Goal: Transaction & Acquisition: Book appointment/travel/reservation

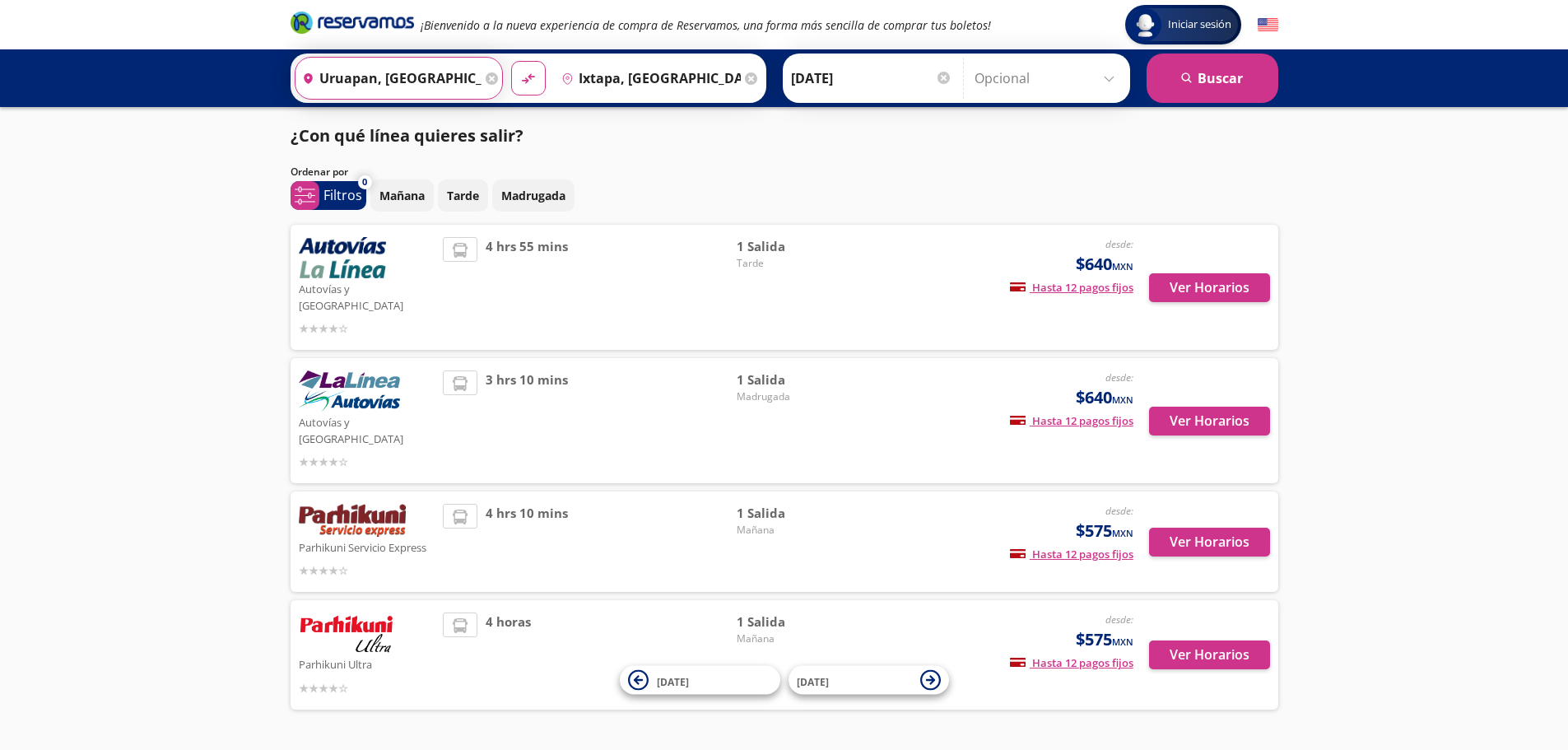
click at [416, 75] on input "Uruapan, [GEOGRAPHIC_DATA]" at bounding box center [389, 78] width 186 height 41
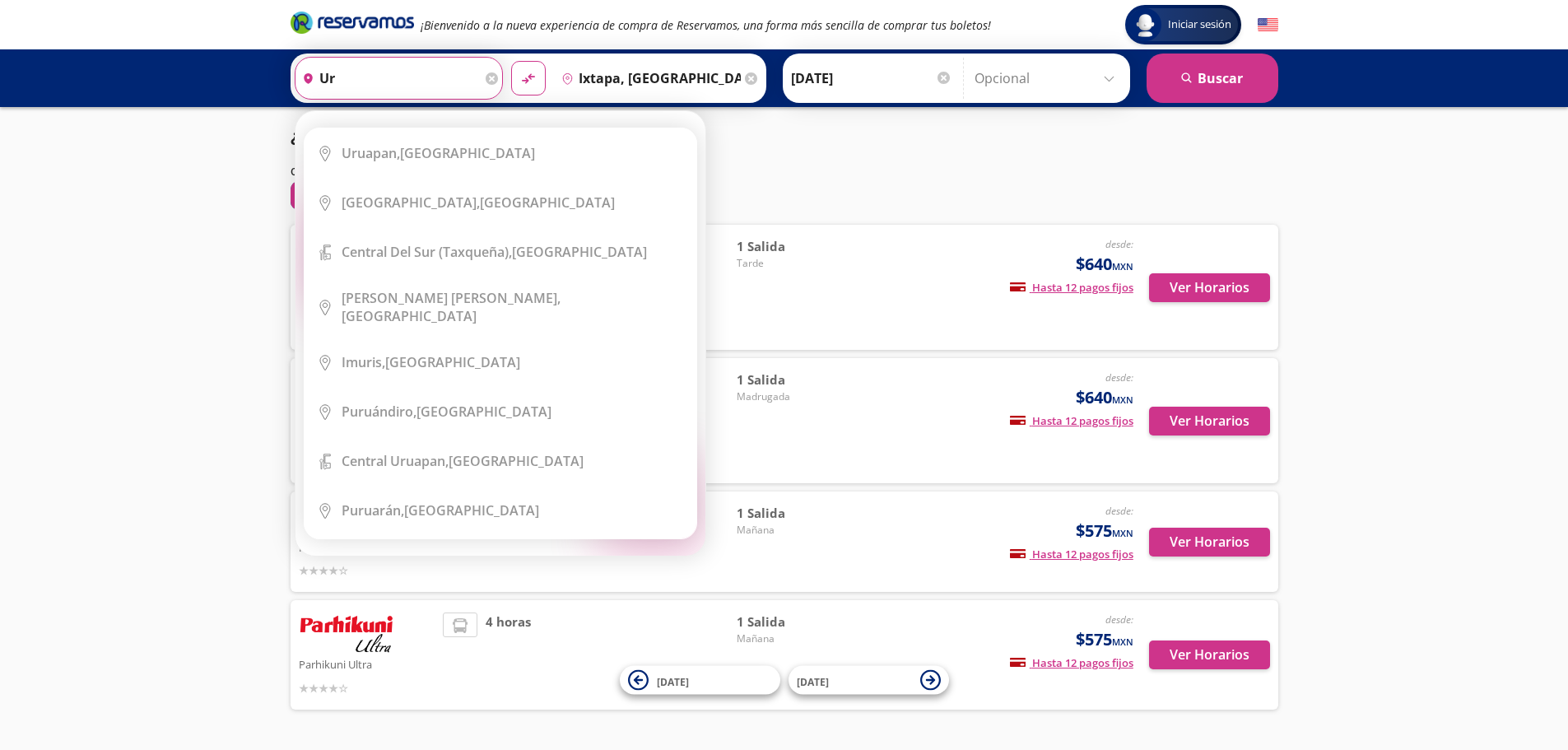
type input "u"
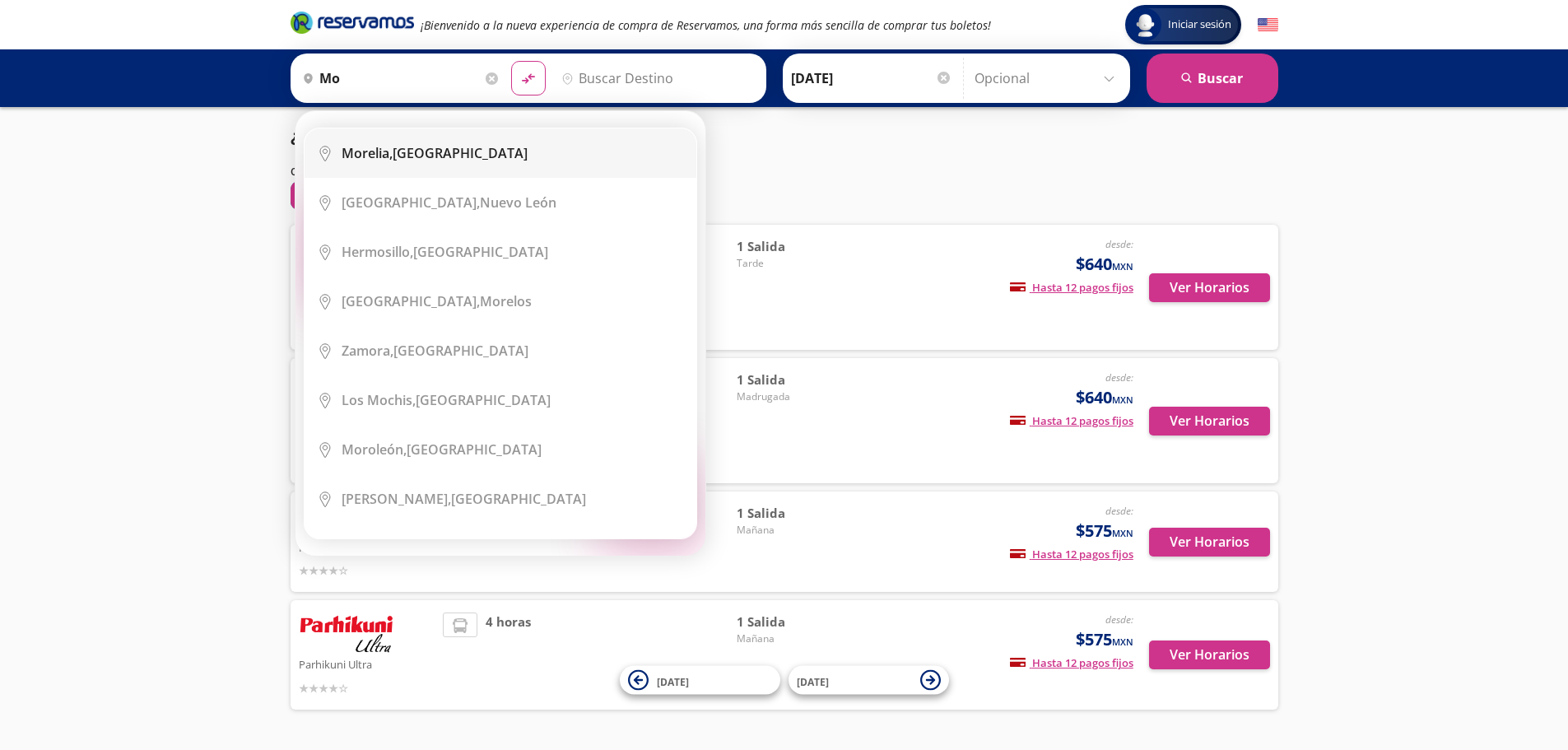
click at [422, 160] on div "[GEOGRAPHIC_DATA], [GEOGRAPHIC_DATA]" at bounding box center [434, 152] width 186 height 18
type input "[GEOGRAPHIC_DATA], [GEOGRAPHIC_DATA]"
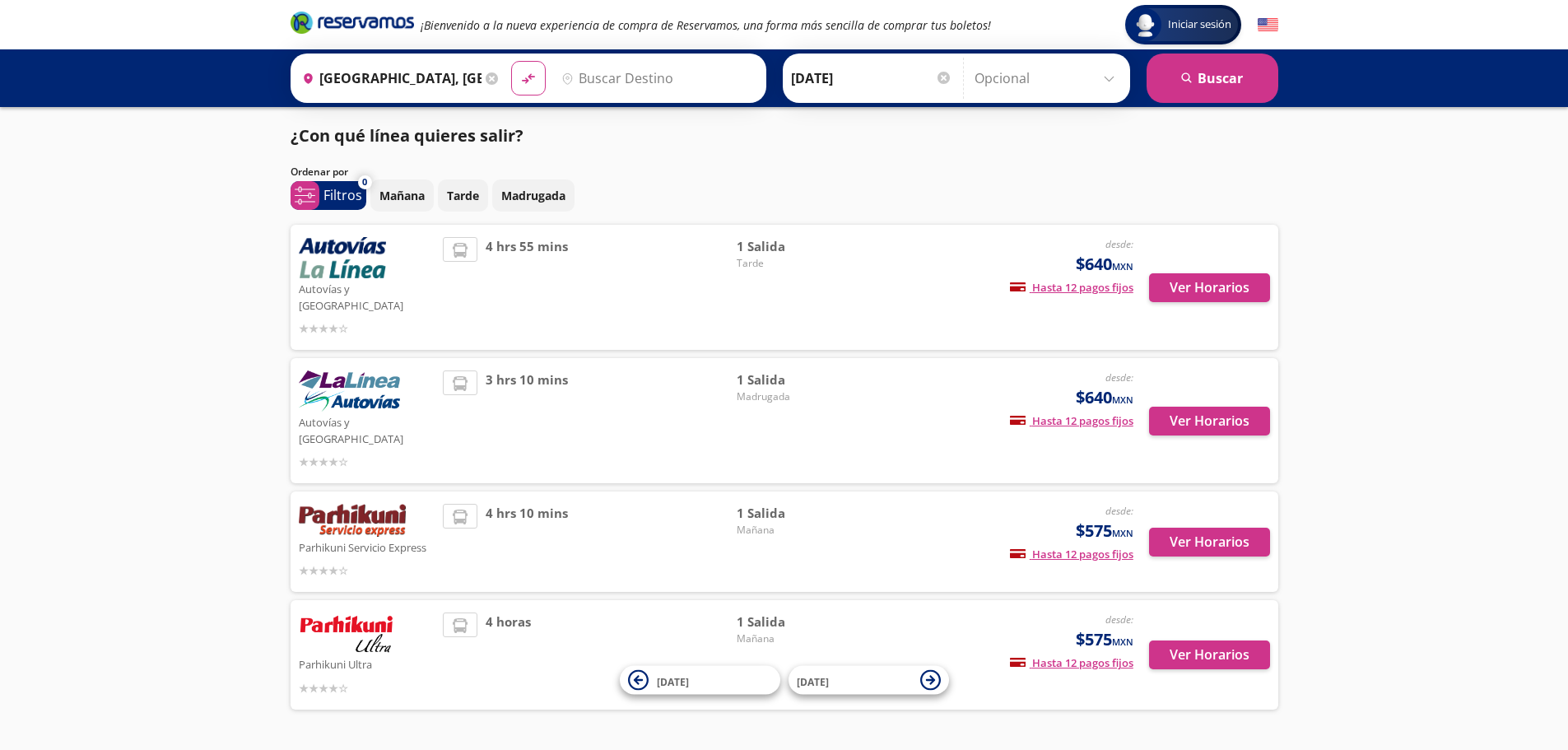
click at [621, 70] on input "Destino" at bounding box center [656, 78] width 203 height 41
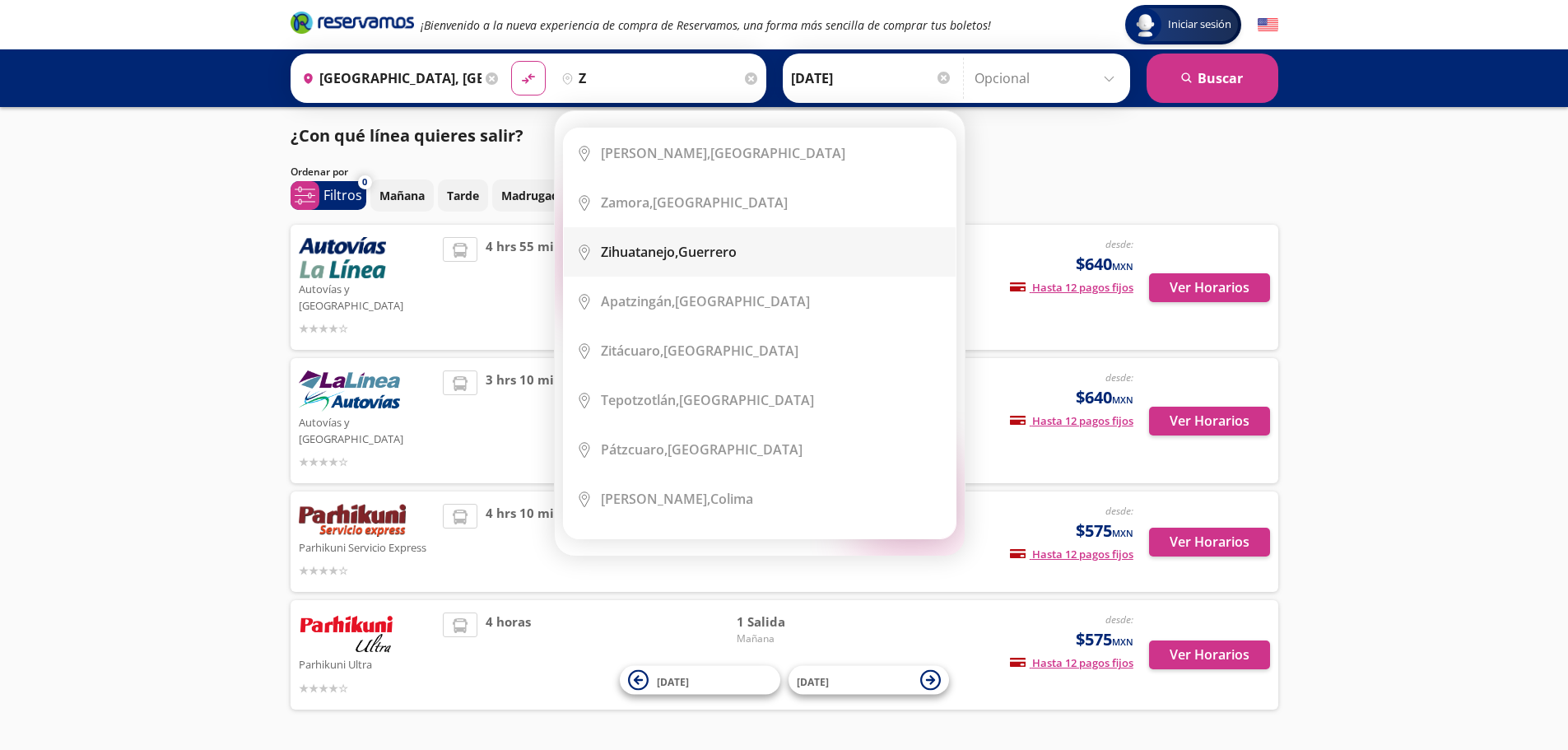
click at [700, 257] on div "Zihuatanejo, [GEOGRAPHIC_DATA]" at bounding box center [668, 251] width 136 height 18
type input "Zihuatanejo, [GEOGRAPHIC_DATA]"
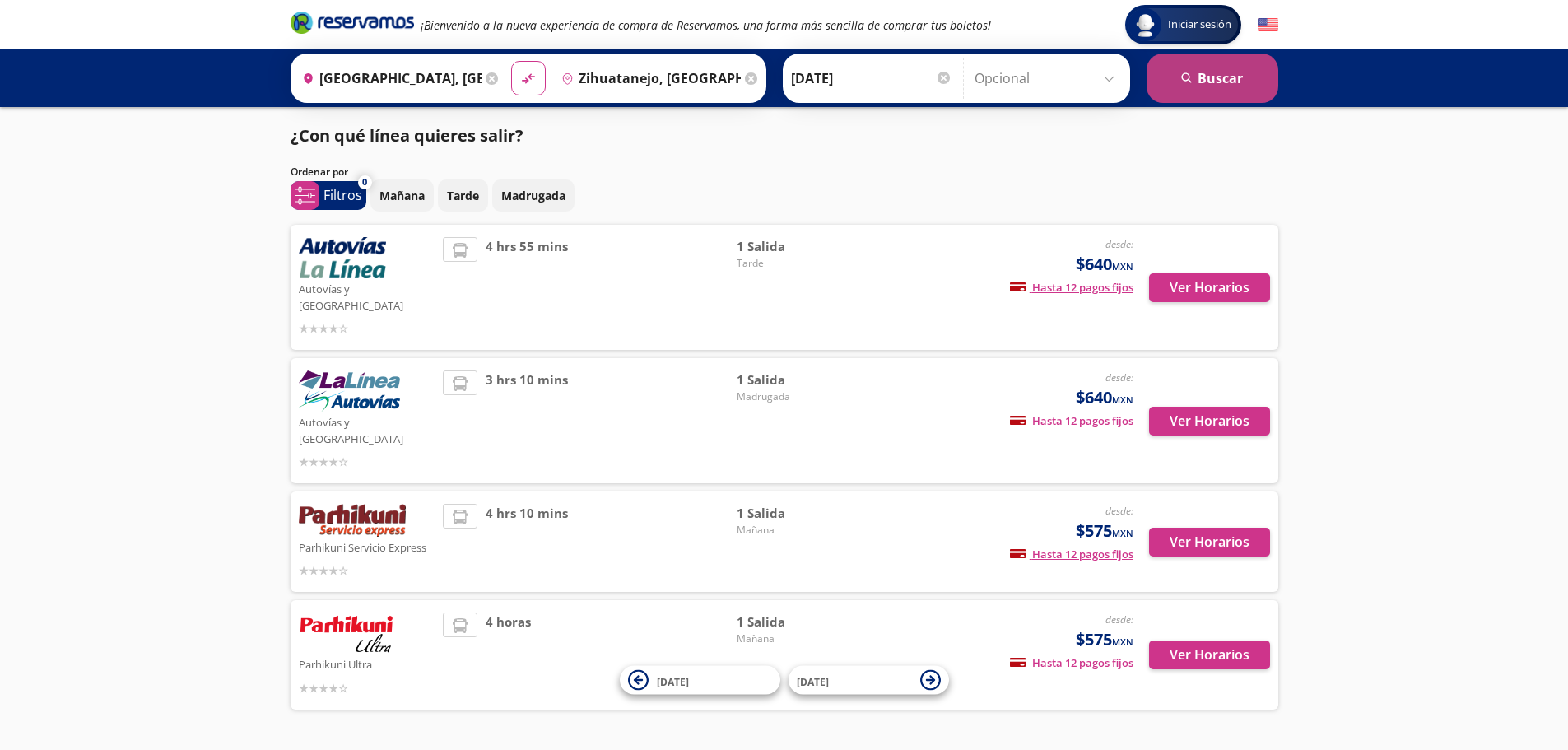
click at [1215, 79] on button "search [GEOGRAPHIC_DATA]" at bounding box center [1212, 78] width 132 height 49
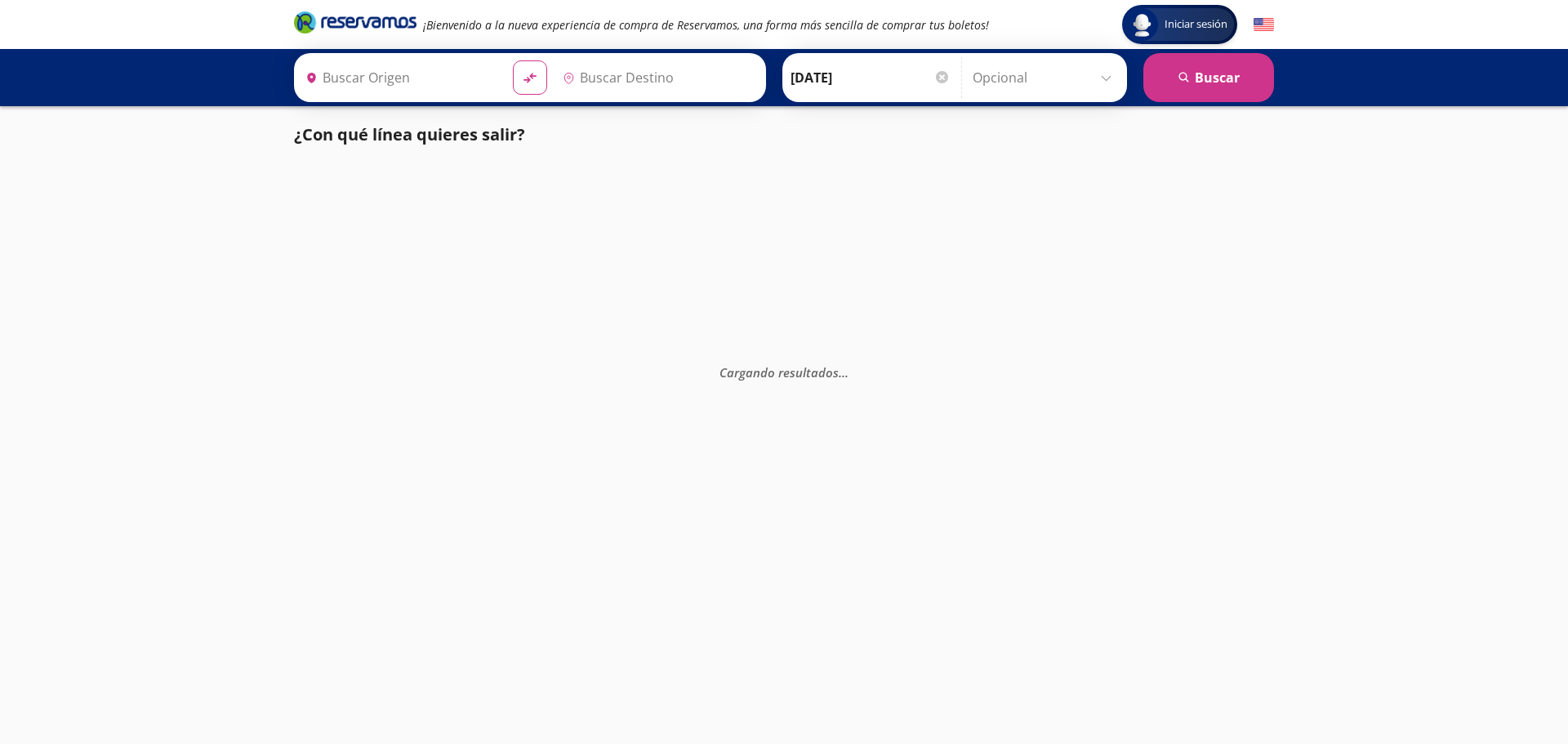
type input "[GEOGRAPHIC_DATA], [GEOGRAPHIC_DATA]"
type input "Zihuatanejo, [GEOGRAPHIC_DATA]"
